Goal: Check status: Check status

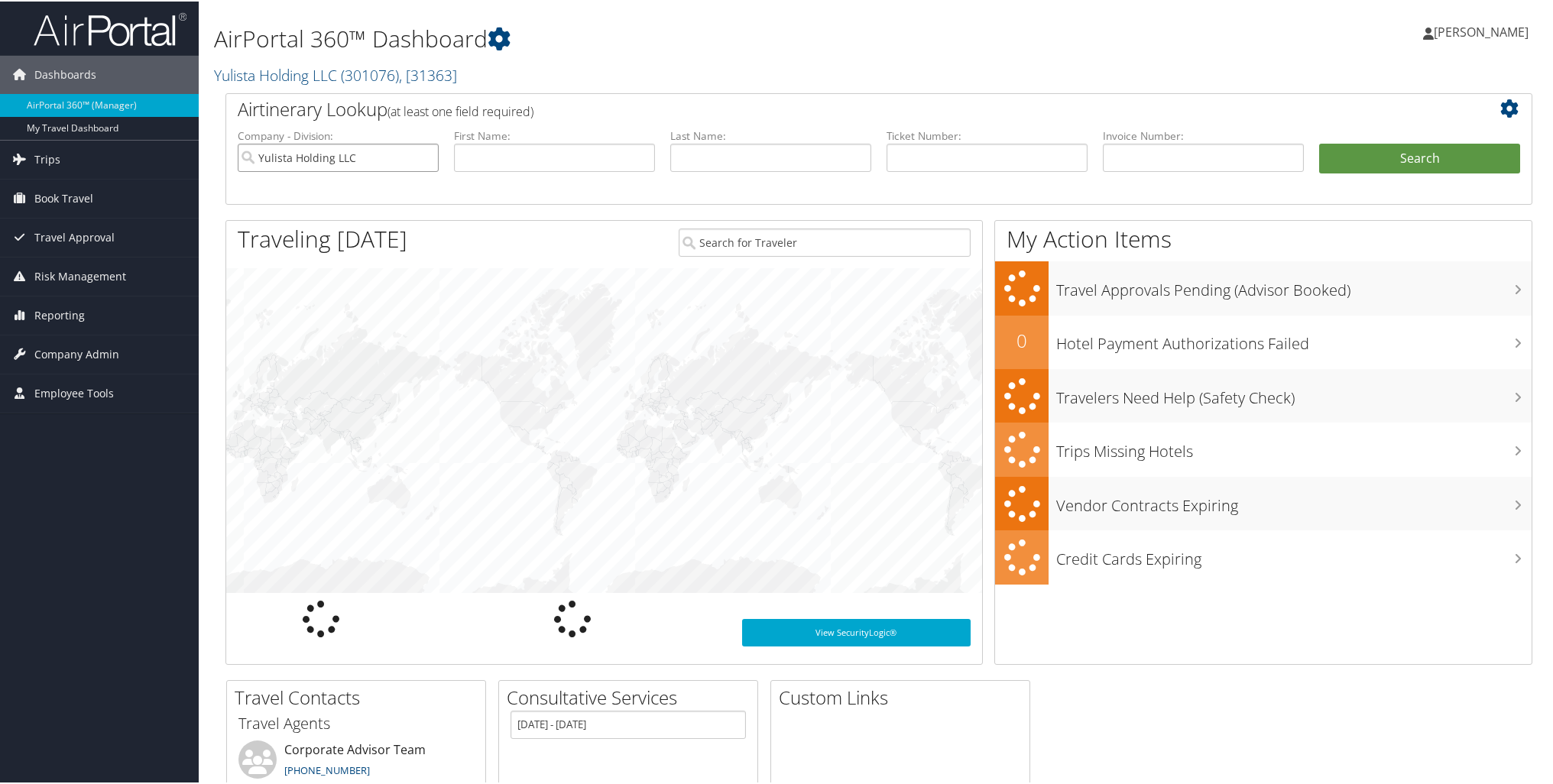
click at [423, 154] on input "Yulista Holding LLC" at bounding box center [337, 156] width 201 height 28
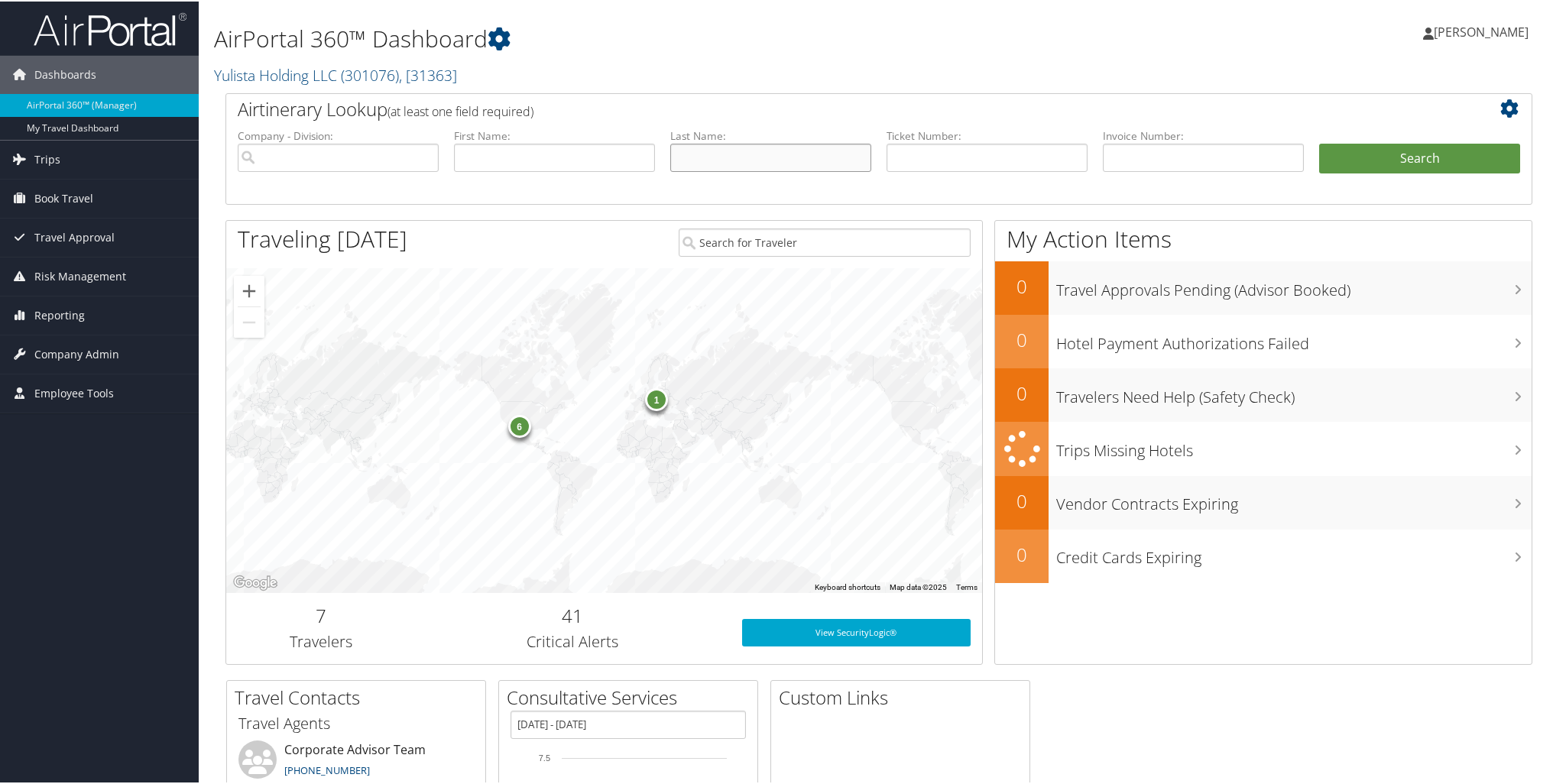
click at [724, 155] on input "text" at bounding box center [770, 156] width 201 height 28
type input "king"
click at [1347, 149] on button "Search" at bounding box center [1419, 158] width 201 height 31
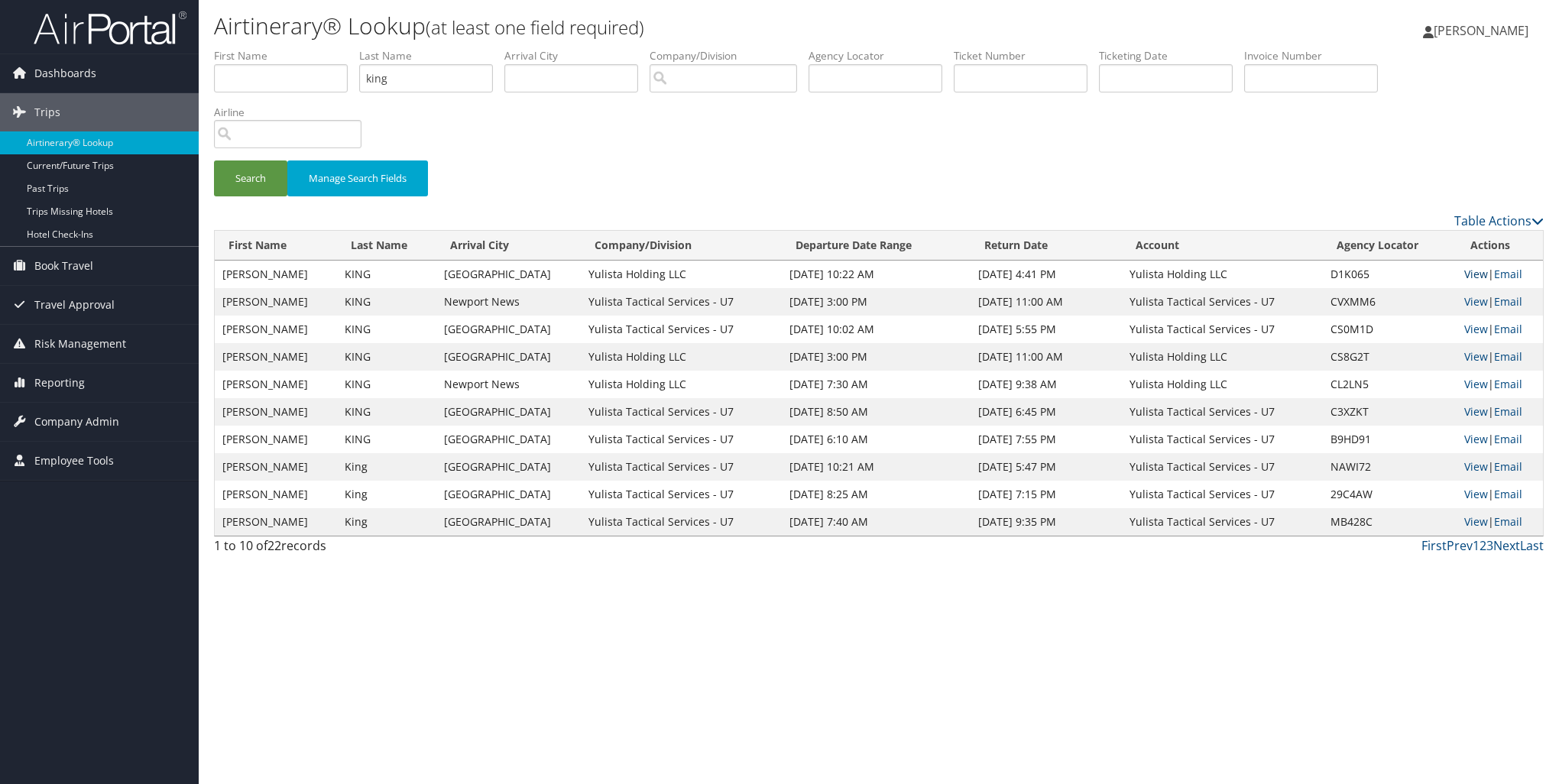
click at [1468, 275] on link "View" at bounding box center [1475, 274] width 24 height 15
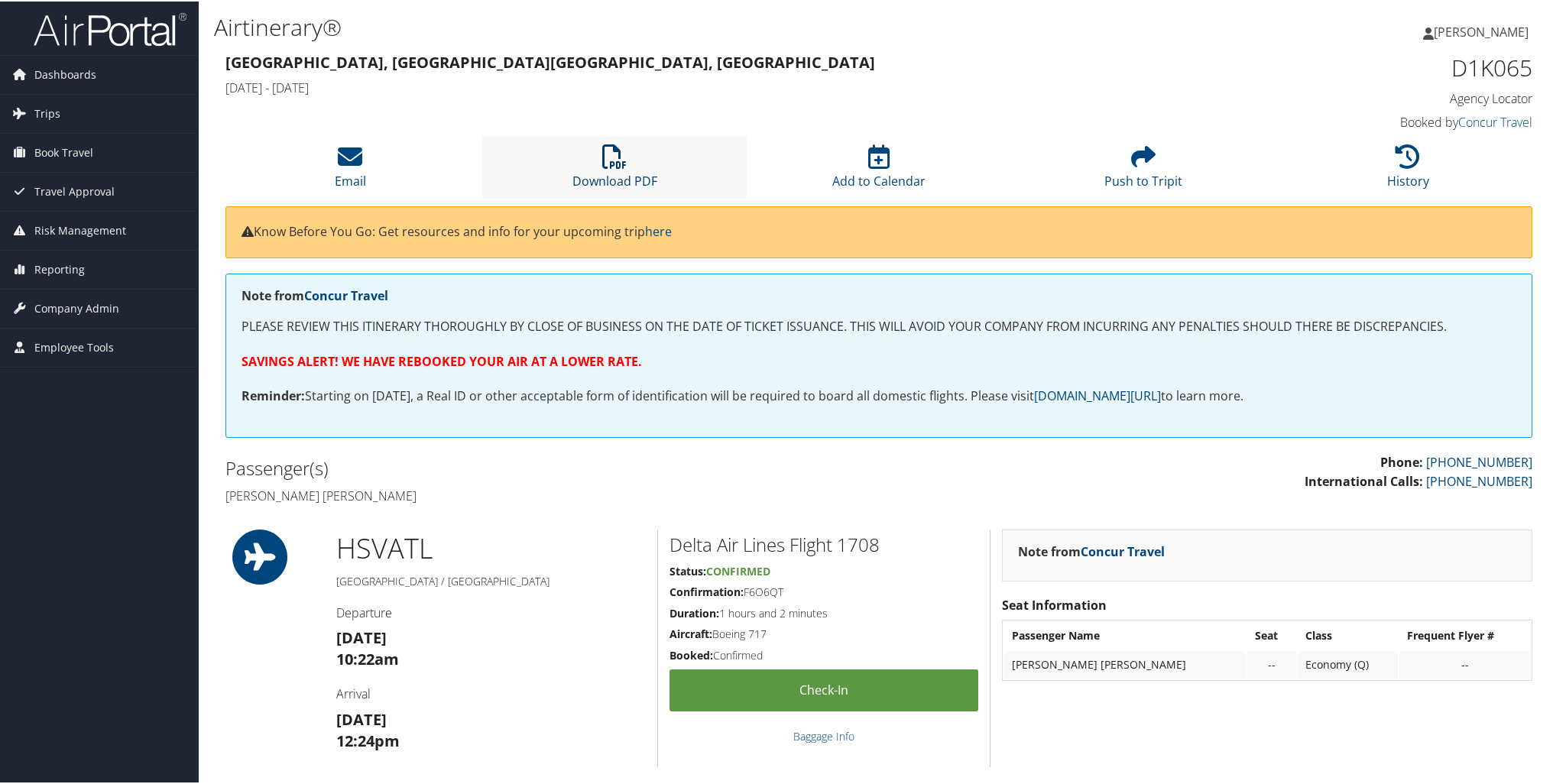
click at [614, 160] on icon at bounding box center [614, 155] width 24 height 24
